Goal: Find specific page/section: Find specific page/section

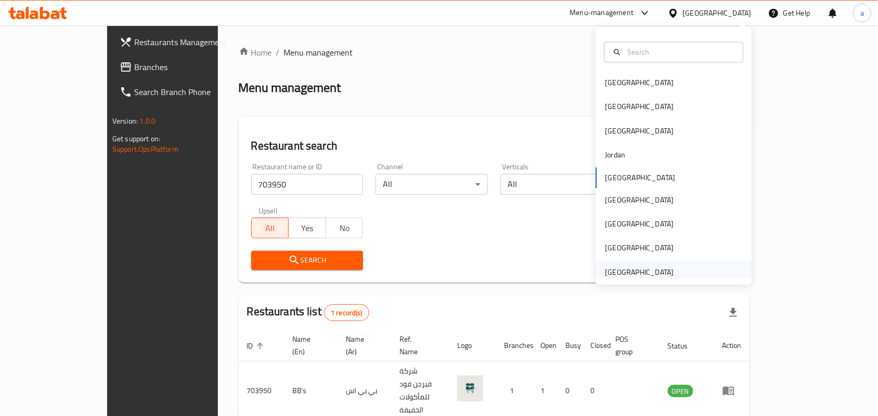
click at [631, 271] on div "[GEOGRAPHIC_DATA]" at bounding box center [639, 272] width 69 height 11
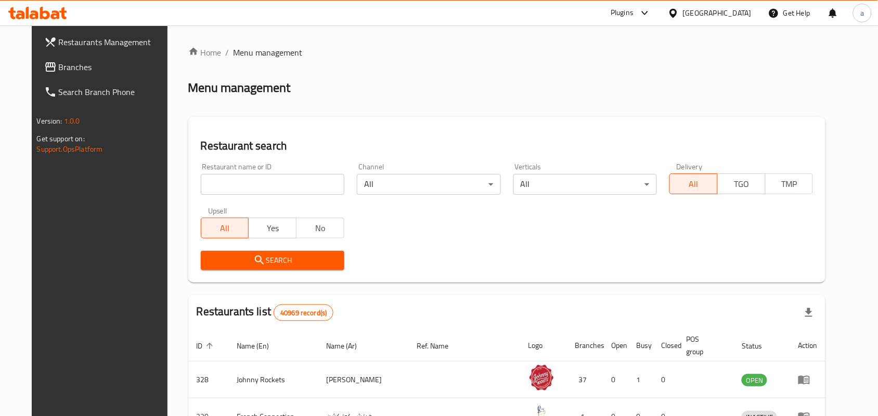
click at [68, 71] on span "Branches" at bounding box center [114, 67] width 111 height 12
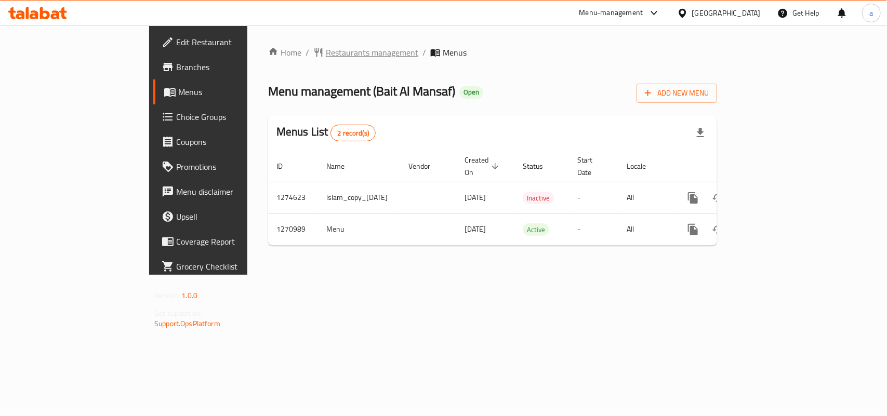
click at [326, 55] on span "Restaurants management" at bounding box center [372, 52] width 93 height 12
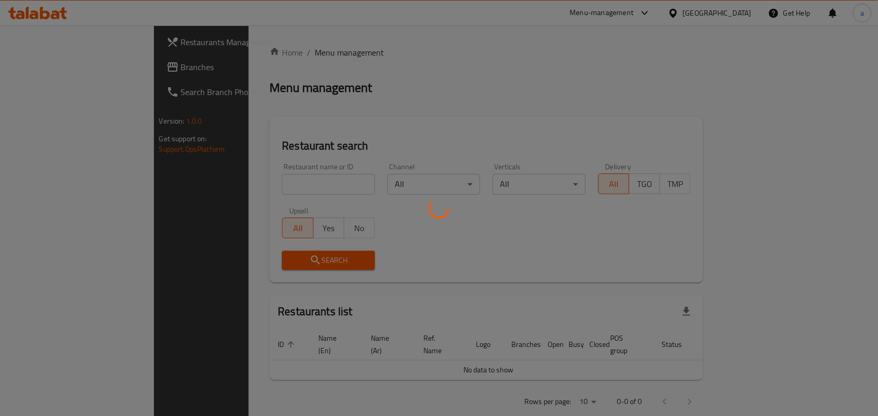
click at [237, 185] on div at bounding box center [439, 208] width 878 height 416
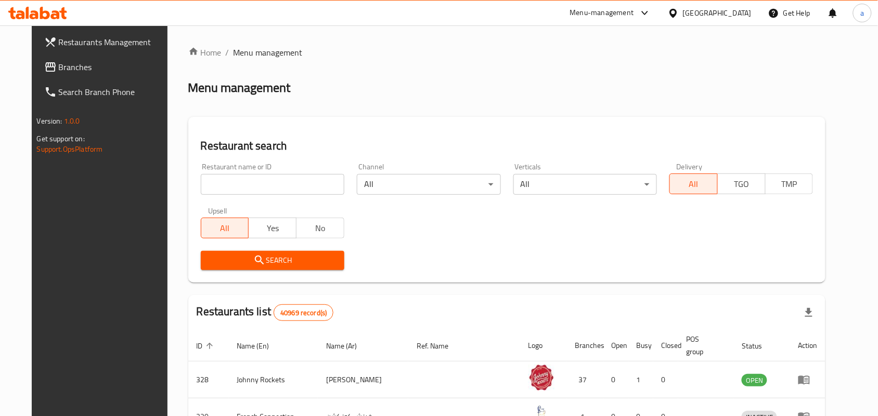
click at [237, 185] on input "search" at bounding box center [272, 184] width 143 height 21
paste input "689467"
type input "689467"
click button "Search" at bounding box center [272, 260] width 143 height 19
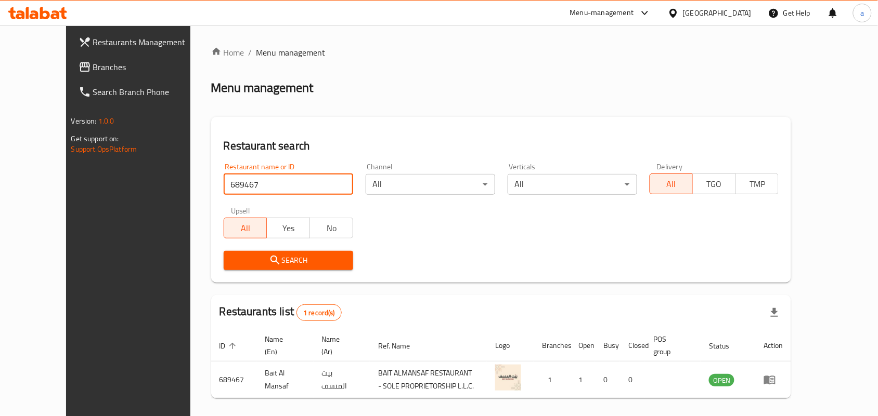
click at [447, 298] on div "Restaurants list 1 record(s)" at bounding box center [501, 312] width 580 height 35
click at [95, 69] on span "Branches" at bounding box center [148, 67] width 111 height 12
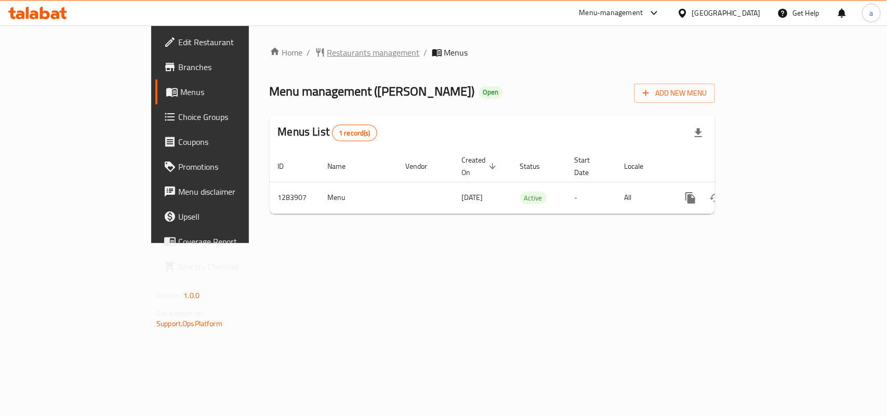
click at [328, 46] on span "Restaurants management" at bounding box center [374, 52] width 93 height 12
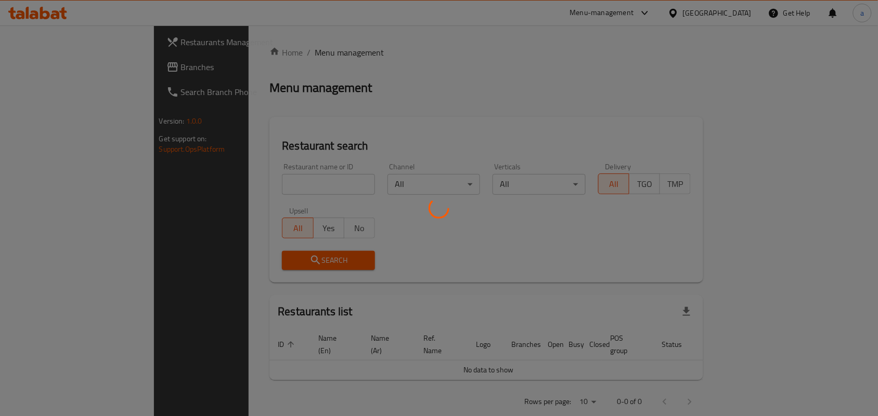
click at [237, 181] on div at bounding box center [439, 208] width 878 height 416
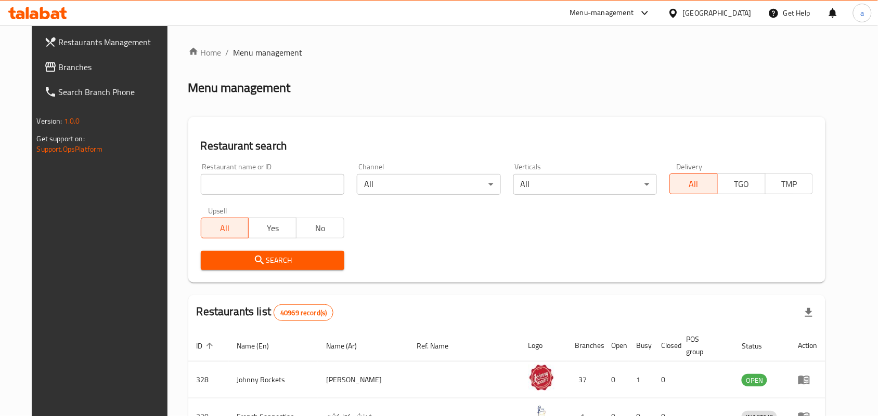
click at [233, 186] on input "search" at bounding box center [272, 184] width 143 height 21
paste input "695485"
type input "695485"
click button "Search" at bounding box center [272, 260] width 143 height 19
